Goal: Task Accomplishment & Management: Manage account settings

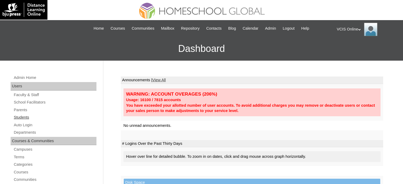
click at [20, 117] on link "Students" at bounding box center [54, 117] width 83 height 7
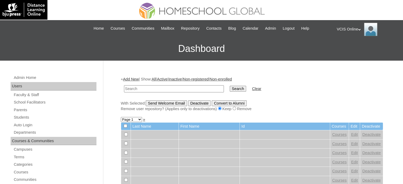
paste input "VCIS001-7B-SA2025"
type input "VCIS001-7B-SA2025"
click at [229, 87] on input "Search" at bounding box center [237, 89] width 16 height 6
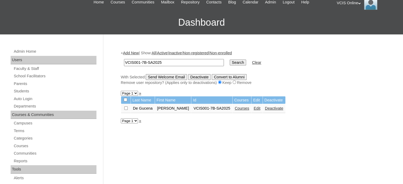
scroll to position [26, 0]
click at [253, 109] on link "Edit" at bounding box center [256, 108] width 7 height 4
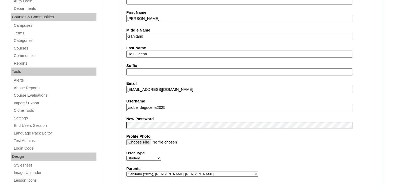
scroll to position [132, 0]
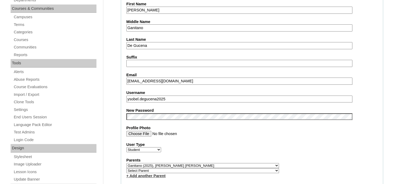
drag, startPoint x: 188, startPoint y: 80, endPoint x: 115, endPoint y: 84, distance: 72.7
paste input "mydegucena.student@vcis.edu.ph"
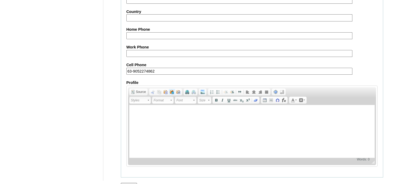
scroll to position [621, 0]
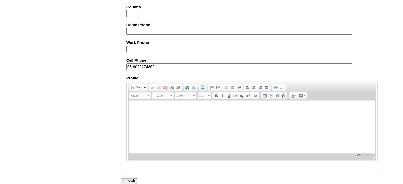
type input "[EMAIL_ADDRESS][DOMAIN_NAME]"
click at [128, 178] on input "Submit" at bounding box center [129, 181] width 16 height 6
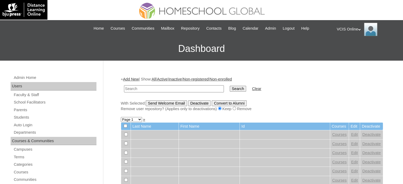
type input "[EMAIL_ADDRESS][DOMAIN_NAME]"
drag, startPoint x: 115, startPoint y: 88, endPoint x: 111, endPoint y: 87, distance: 4.0
paste input "ysobel.degucena2025"
drag, startPoint x: 169, startPoint y: 87, endPoint x: 78, endPoint y: 99, distance: 91.8
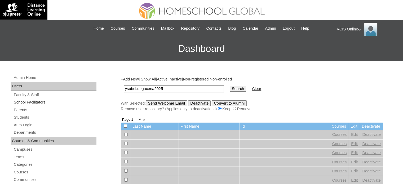
paste input "VCIS001-7B-SA"
type input "VCIS001-7B-SA2025"
click at [229, 87] on input "Search" at bounding box center [237, 89] width 16 height 6
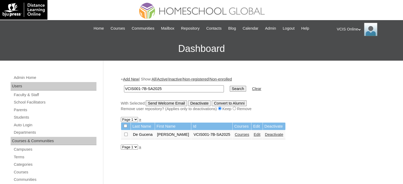
click at [238, 134] on link "Courses" at bounding box center [241, 134] width 15 height 4
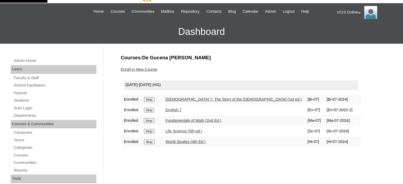
scroll to position [26, 0]
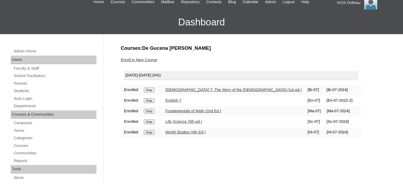
click at [355, 1] on div "VCIS Online My Profile My Settings Logout" at bounding box center [366, 2] width 61 height 13
click at [346, 24] on span "Logout" at bounding box center [346, 23] width 11 height 4
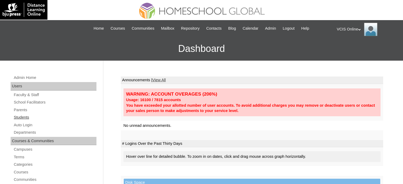
click at [30, 117] on link "Students" at bounding box center [54, 117] width 83 height 7
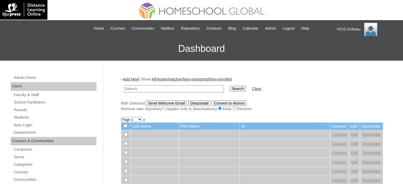
type input "ysobel.degucena2025"
click at [121, 88] on td "ysobel.degucena2025" at bounding box center [173, 89] width 105 height 12
paste input "VCIS001-7B-SA2025"
type input "VCIS001-7B-SA2025"
click at [229, 87] on input "Search" at bounding box center [237, 89] width 16 height 6
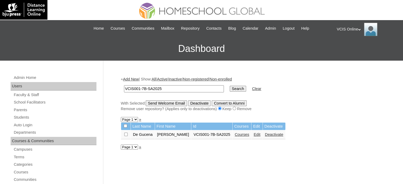
click at [253, 135] on link "Edit" at bounding box center [256, 134] width 7 height 4
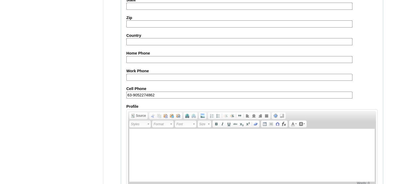
scroll to position [621, 0]
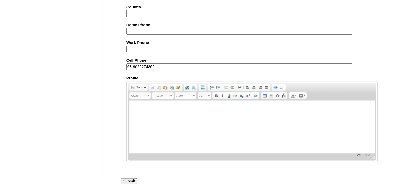
click at [130, 178] on input "Submit" at bounding box center [129, 181] width 16 height 6
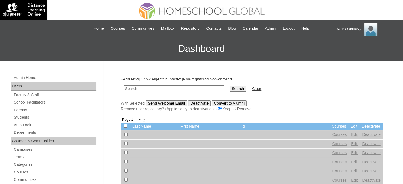
click at [353, 28] on div "VCIS Online My Profile My Settings Logout" at bounding box center [366, 29] width 61 height 13
click at [347, 51] on span "Logout" at bounding box center [346, 50] width 11 height 4
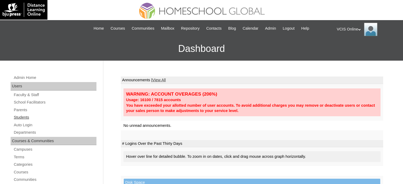
click at [23, 115] on link "Students" at bounding box center [54, 117] width 83 height 7
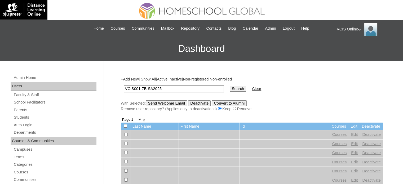
type input "VCIS001-7B-SA2025"
click at [229, 88] on input "Search" at bounding box center [237, 89] width 16 height 6
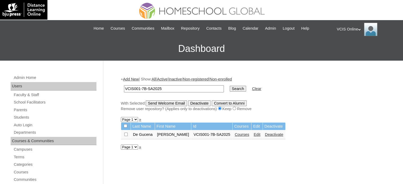
drag, startPoint x: 251, startPoint y: 134, endPoint x: 255, endPoint y: 132, distance: 4.3
click at [253, 134] on link "Edit" at bounding box center [256, 134] width 7 height 4
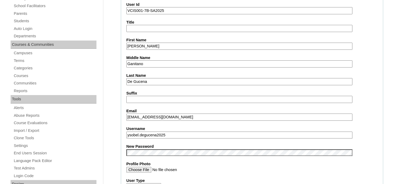
scroll to position [106, 0]
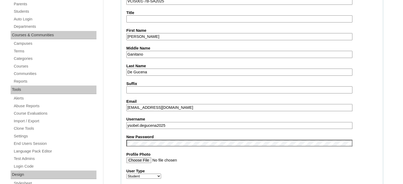
drag, startPoint x: 188, startPoint y: 123, endPoint x: 120, endPoint y: 124, distance: 68.3
paste input "text"
type input "ysobel.degucena2025"
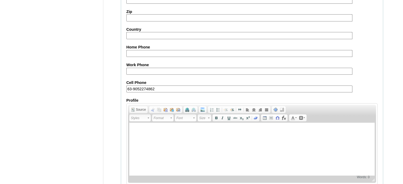
scroll to position [621, 0]
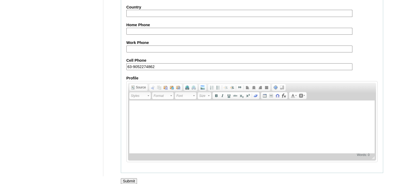
click at [133, 178] on input "Submit" at bounding box center [129, 181] width 16 height 6
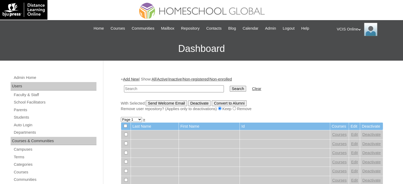
click at [356, 30] on div "VCIS Online My Profile My Settings Logout" at bounding box center [366, 29] width 61 height 13
click at [348, 51] on span "Logout" at bounding box center [346, 50] width 11 height 4
